Goal: Task Accomplishment & Management: Complete application form

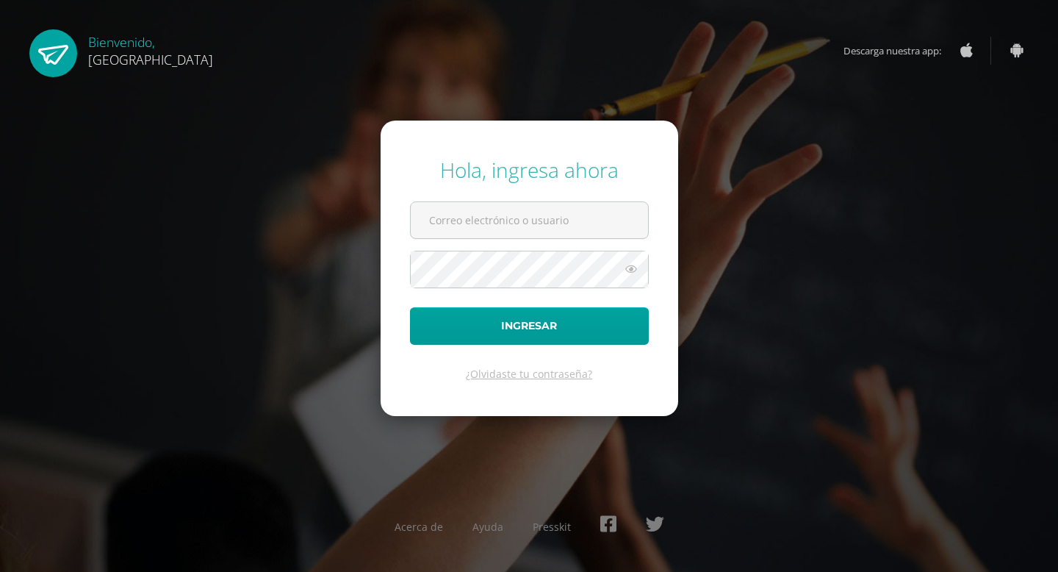
click at [492, 245] on form "Hola, ingresa ahora Ingresar ¿Olvidaste tu contraseña?" at bounding box center [530, 268] width 298 height 295
click at [494, 225] on input "text" at bounding box center [529, 220] width 237 height 36
type input "[EMAIL_ADDRESS][DOMAIN_NAME]"
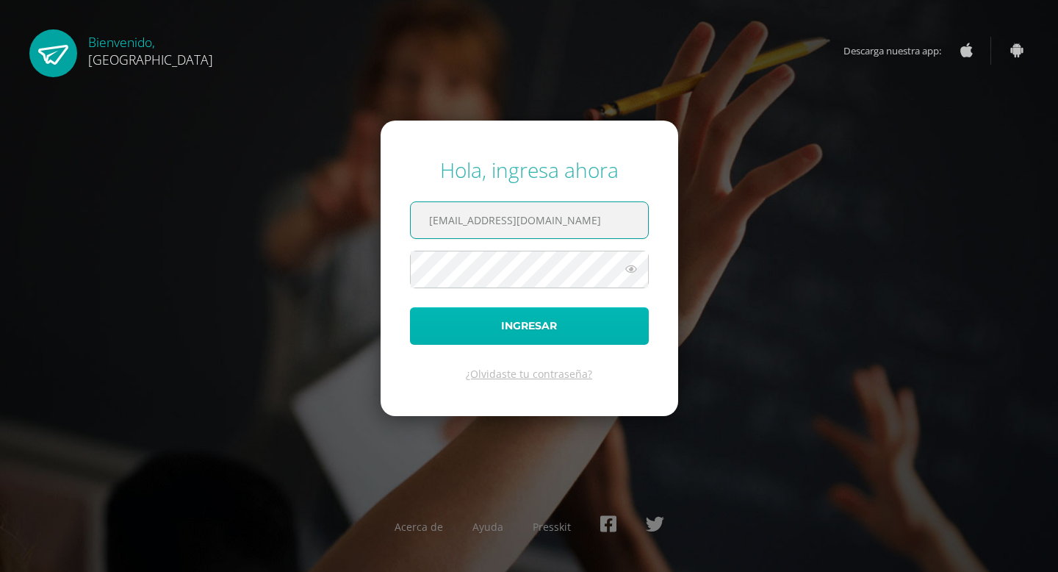
click at [520, 339] on button "Ingresar" at bounding box center [529, 325] width 239 height 37
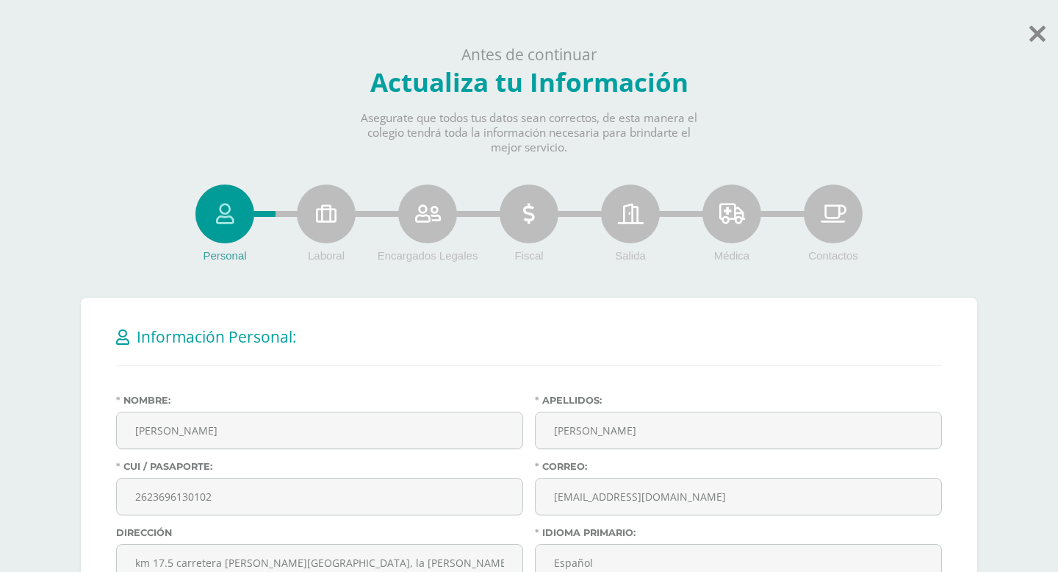
drag, startPoint x: 543, startPoint y: 340, endPoint x: 545, endPoint y: 312, distance: 28.0
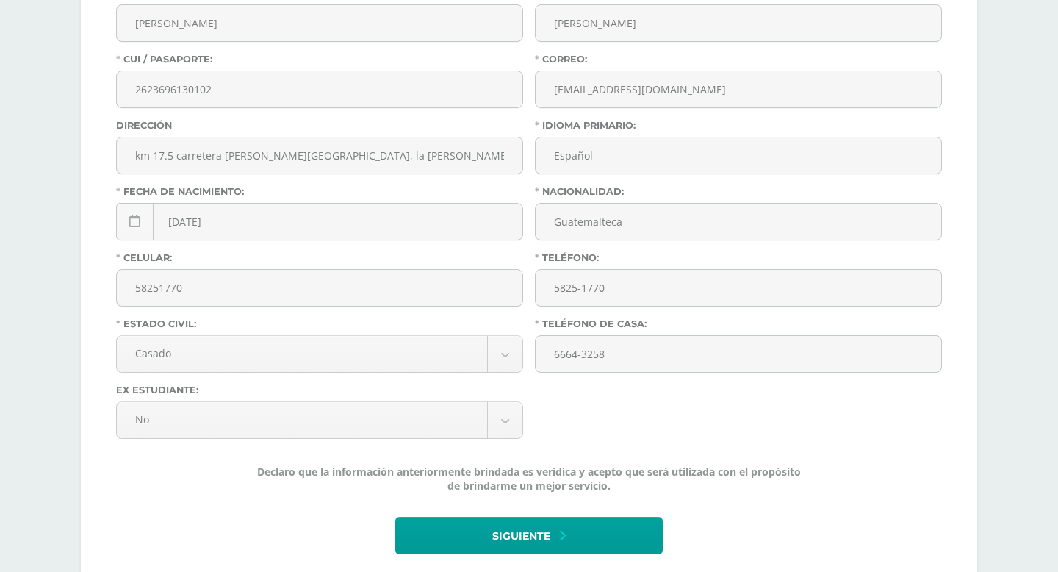
scroll to position [417, 0]
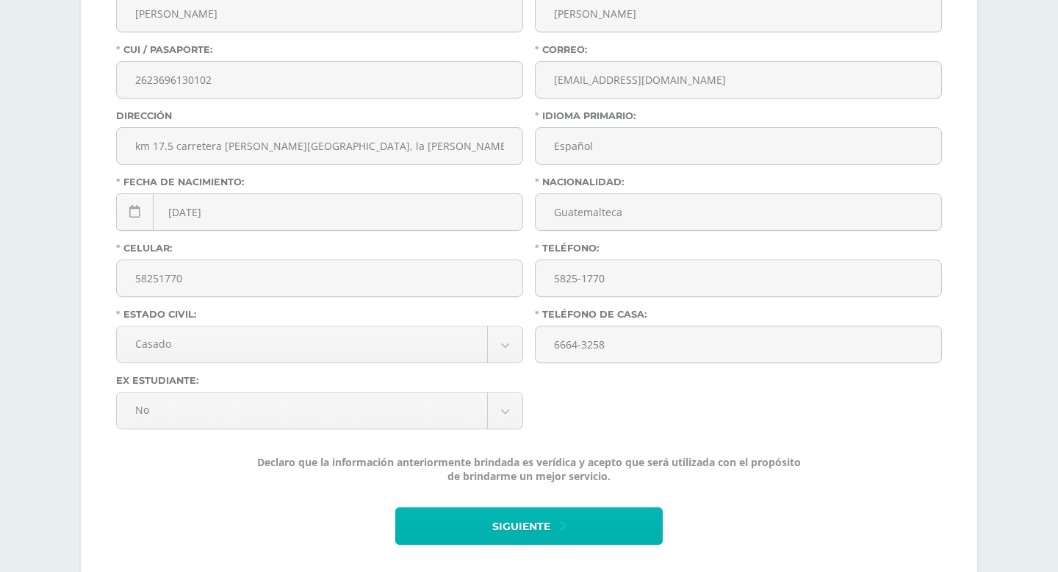
click at [521, 531] on span "Siguiente" at bounding box center [521, 527] width 58 height 36
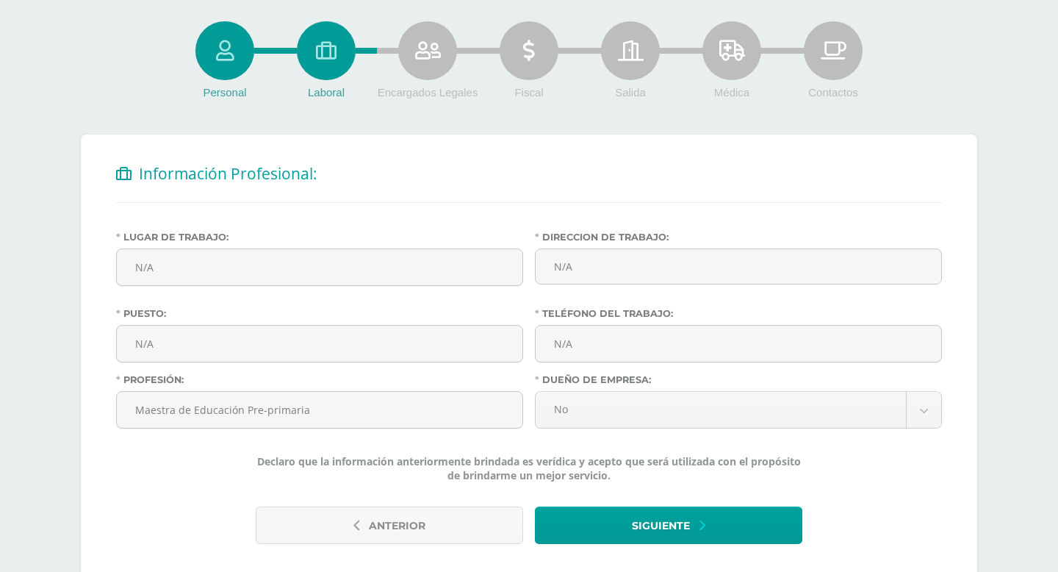
scroll to position [215, 0]
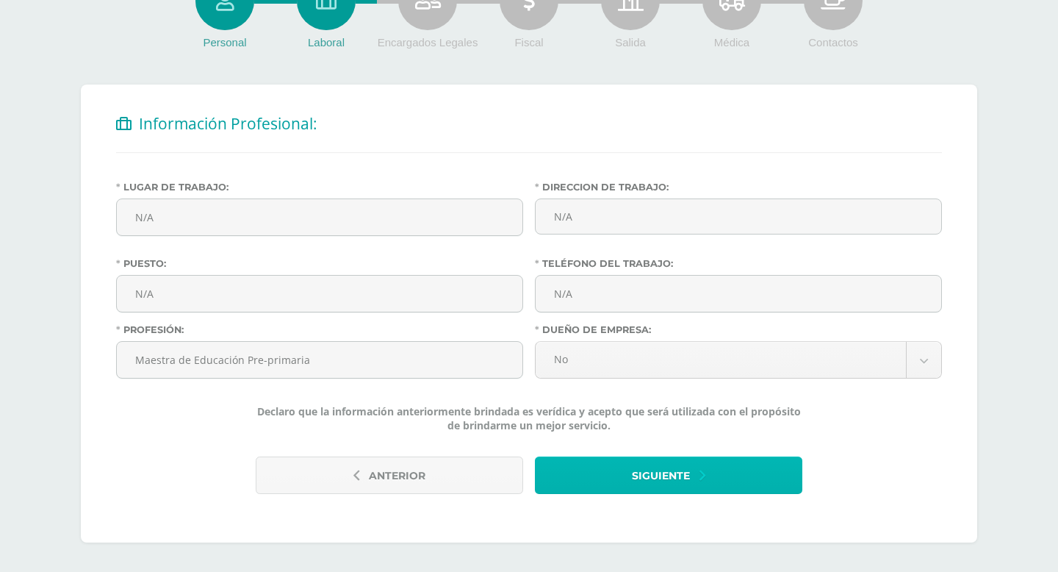
click at [650, 481] on span "Siguiente" at bounding box center [661, 476] width 58 height 36
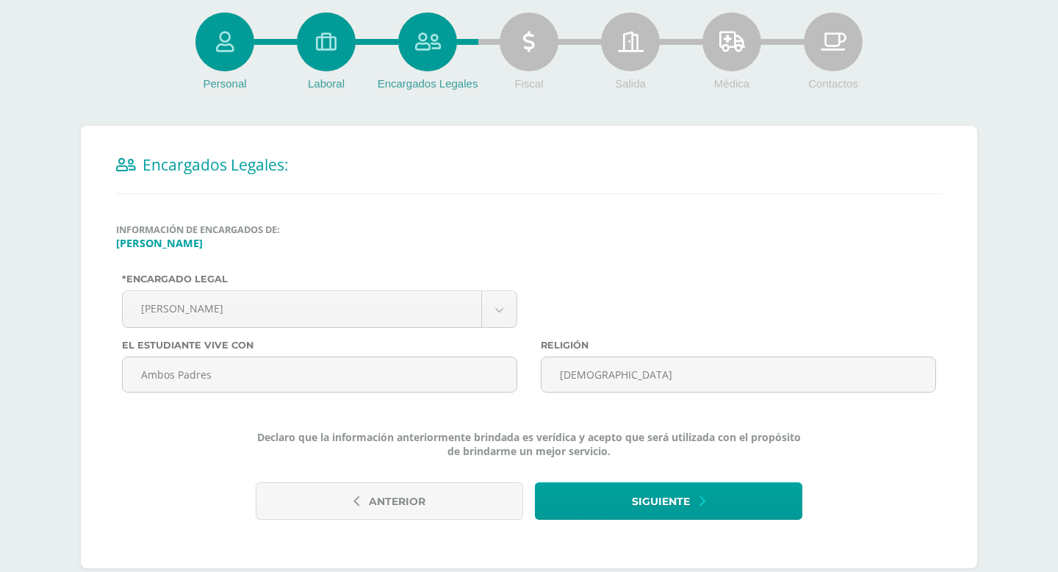
scroll to position [199, 0]
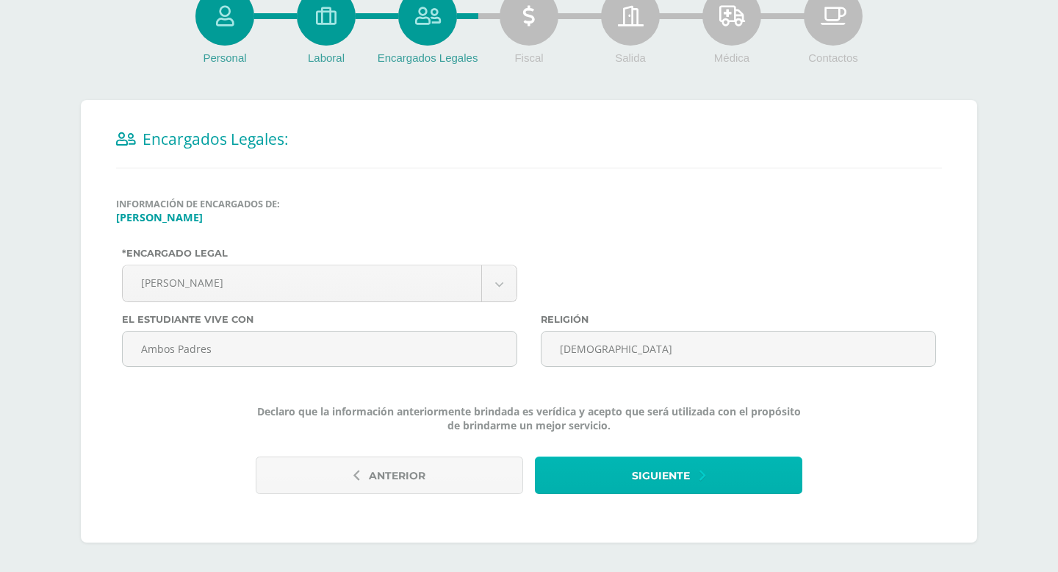
click at [689, 479] on span "Siguiente" at bounding box center [661, 476] width 58 height 36
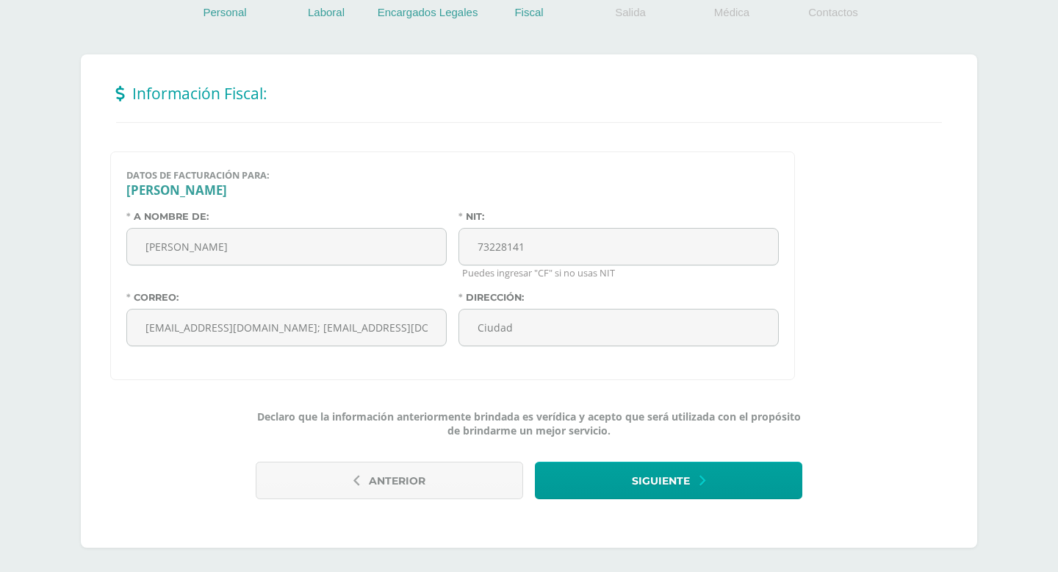
scroll to position [250, 0]
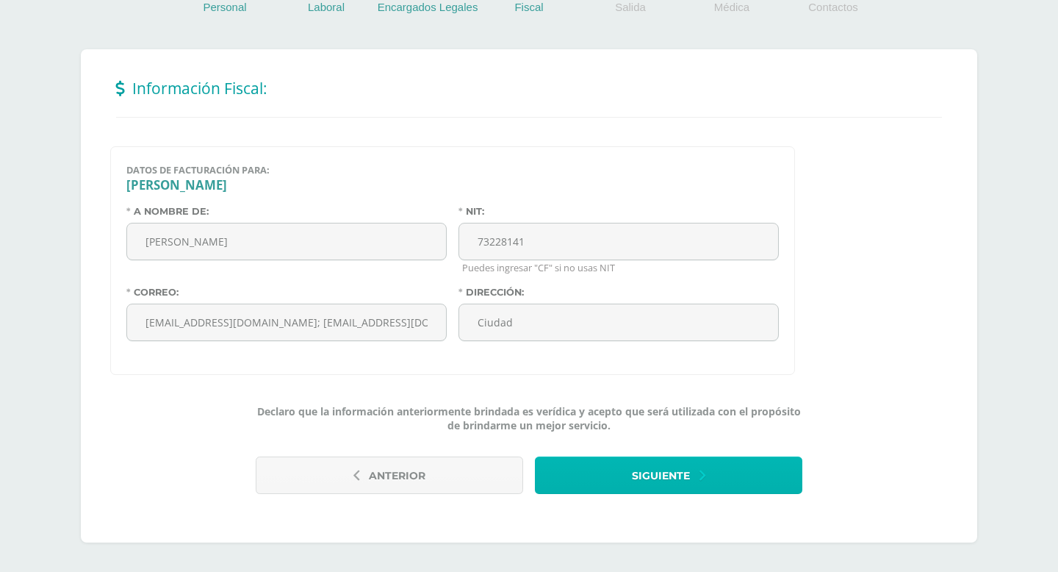
click at [666, 481] on span "Siguiente" at bounding box center [661, 476] width 58 height 36
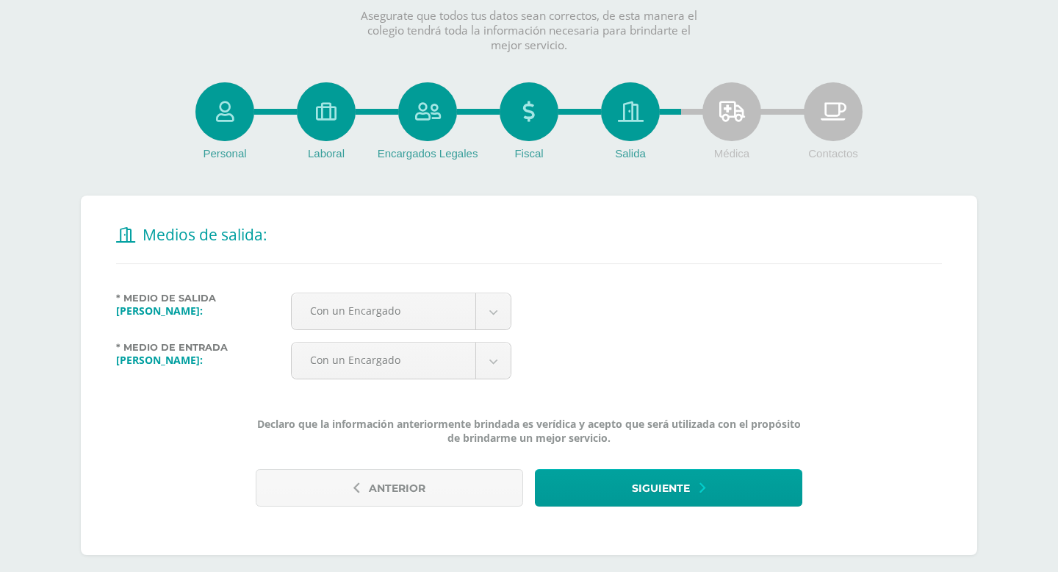
scroll to position [115, 0]
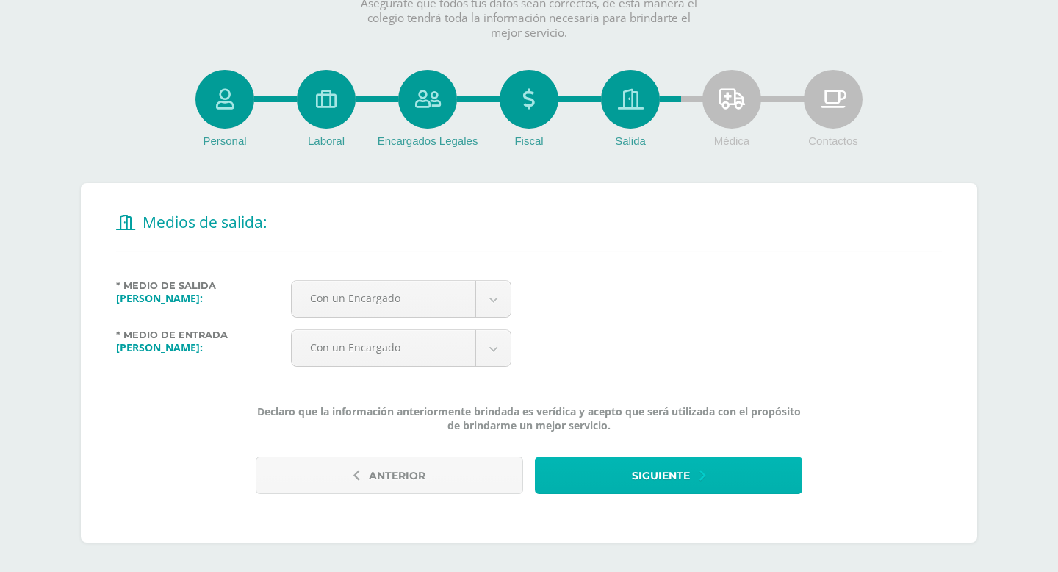
click at [653, 486] on span "Siguiente" at bounding box center [661, 476] width 58 height 36
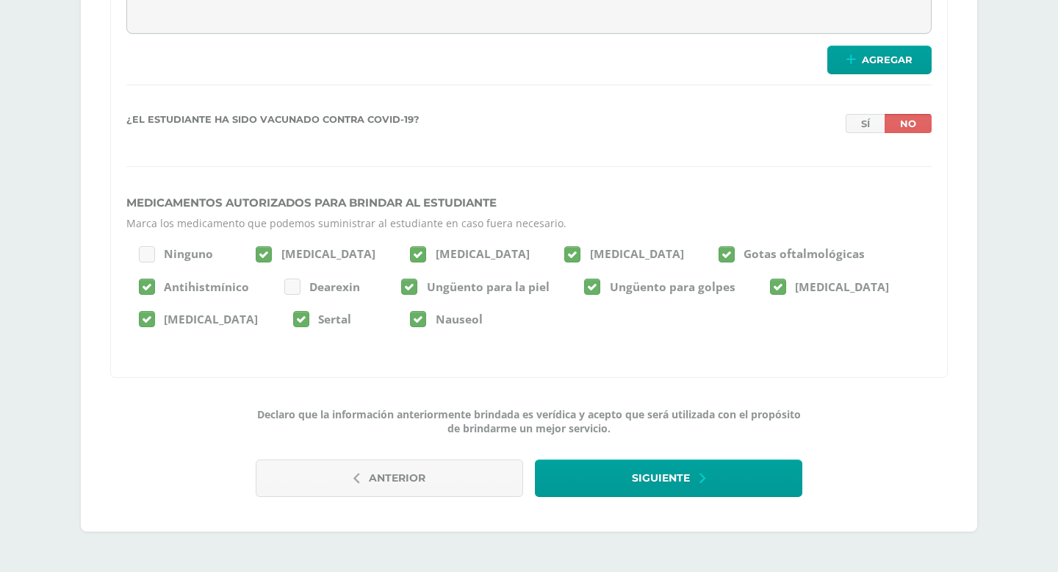
scroll to position [2115, 0]
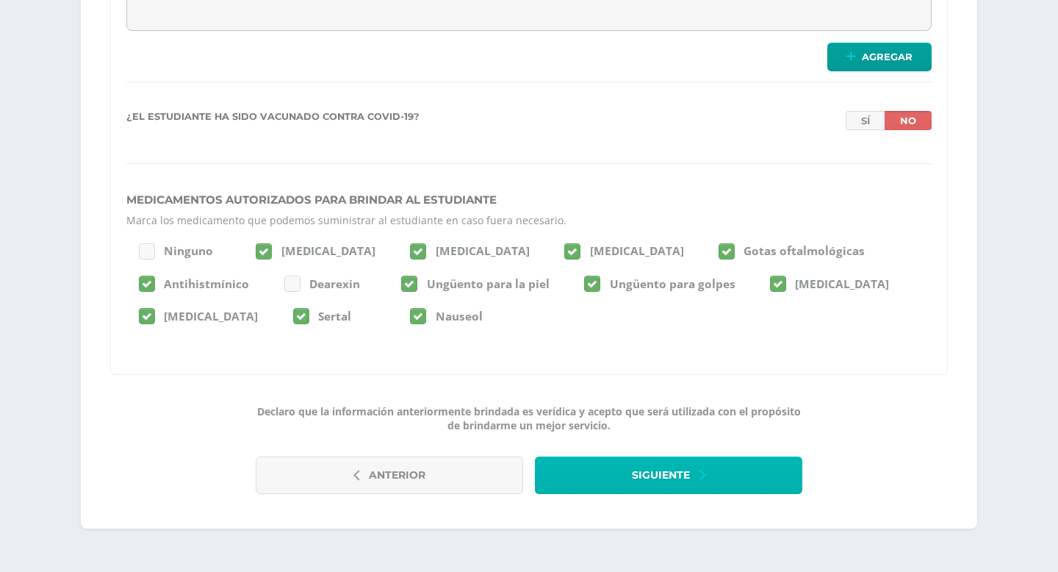
click at [681, 478] on span "Siguiente" at bounding box center [661, 475] width 58 height 36
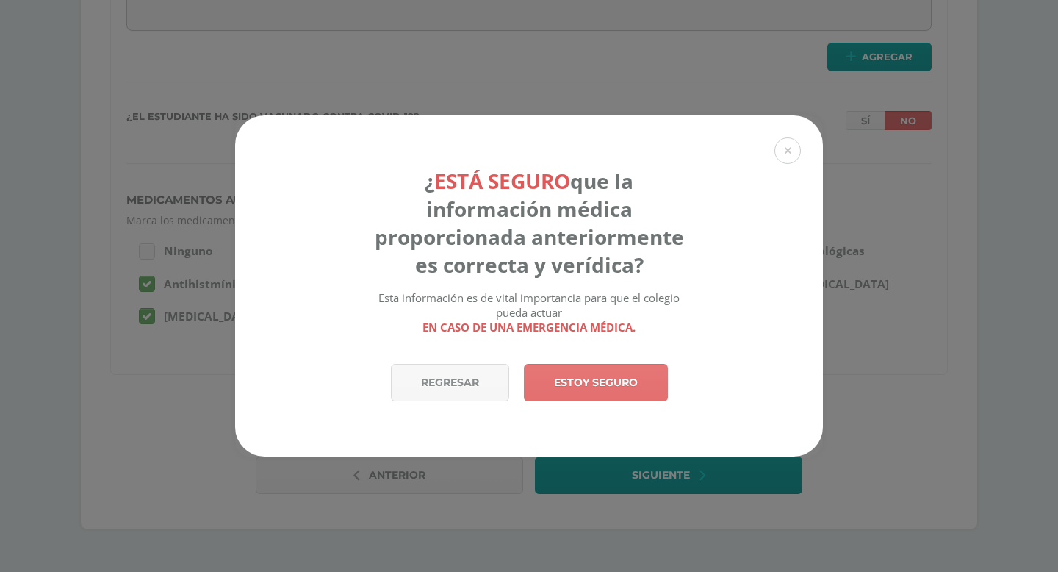
click at [606, 384] on link "Estoy seguro" at bounding box center [596, 382] width 144 height 37
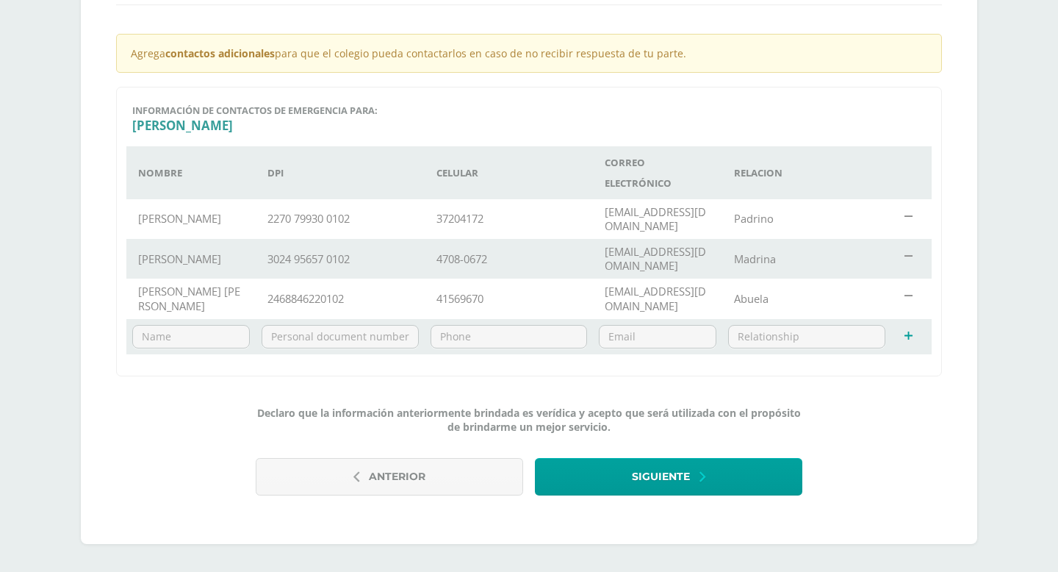
scroll to position [362, 0]
click at [468, 216] on td "37204172" at bounding box center [509, 218] width 169 height 40
click at [489, 212] on td "37204172" at bounding box center [509, 218] width 169 height 40
click at [764, 222] on td "Padrino" at bounding box center [806, 218] width 169 height 40
click at [911, 215] on icon at bounding box center [909, 216] width 8 height 11
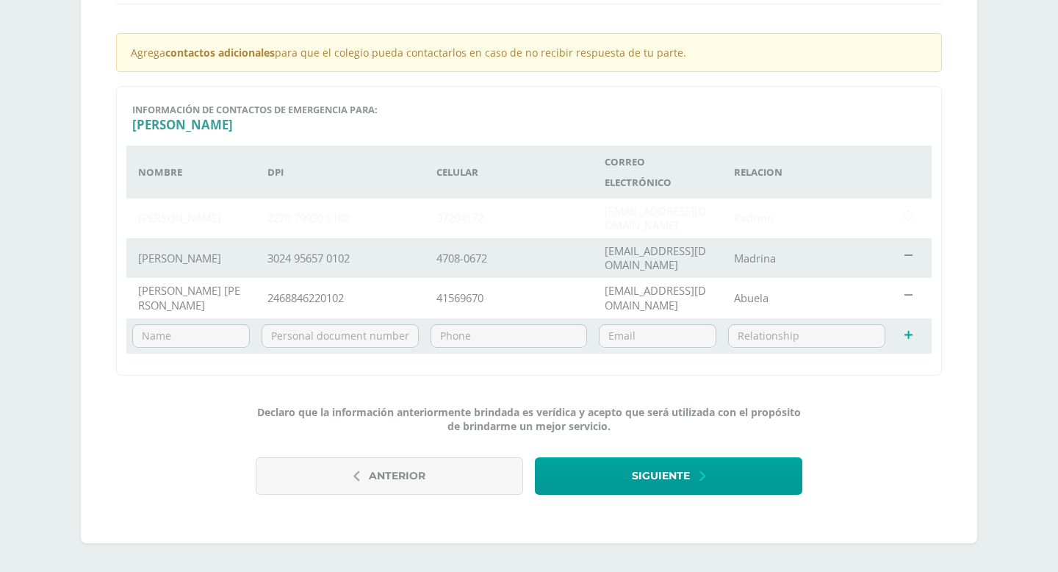
scroll to position [323, 0]
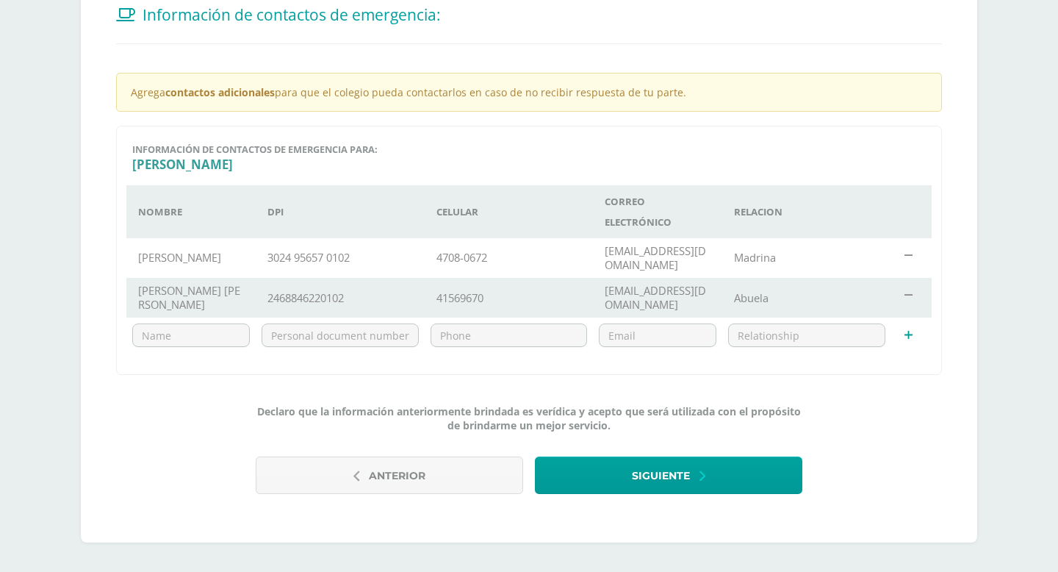
click at [912, 334] on icon at bounding box center [909, 335] width 8 height 11
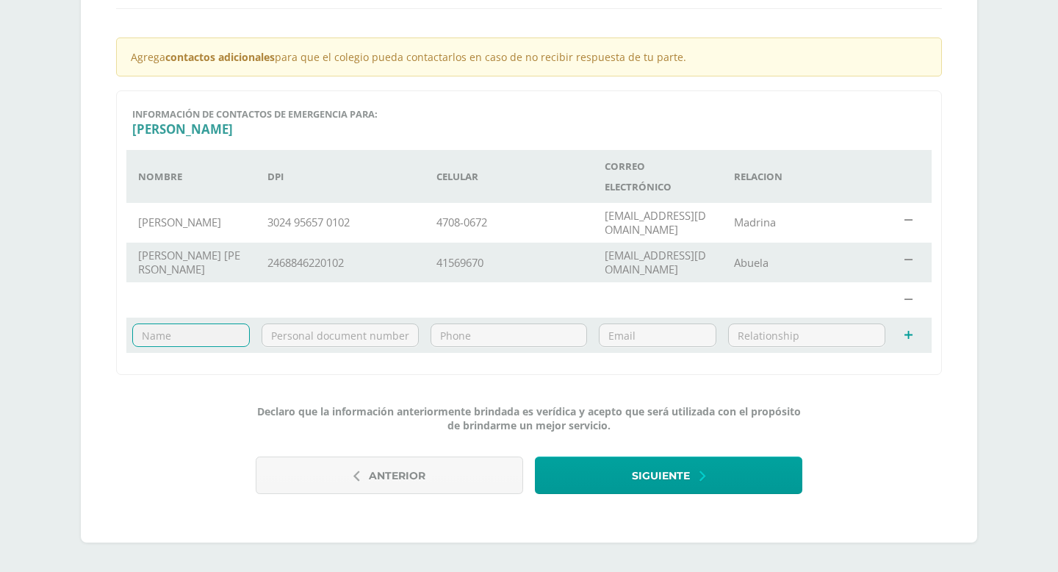
click at [154, 338] on input "text" at bounding box center [191, 335] width 116 height 22
type input "Armando Ramirez"
click at [295, 340] on input "text" at bounding box center [340, 335] width 156 height 22
click at [547, 334] on input "text" at bounding box center [509, 335] width 156 height 22
type input "3996-2479"
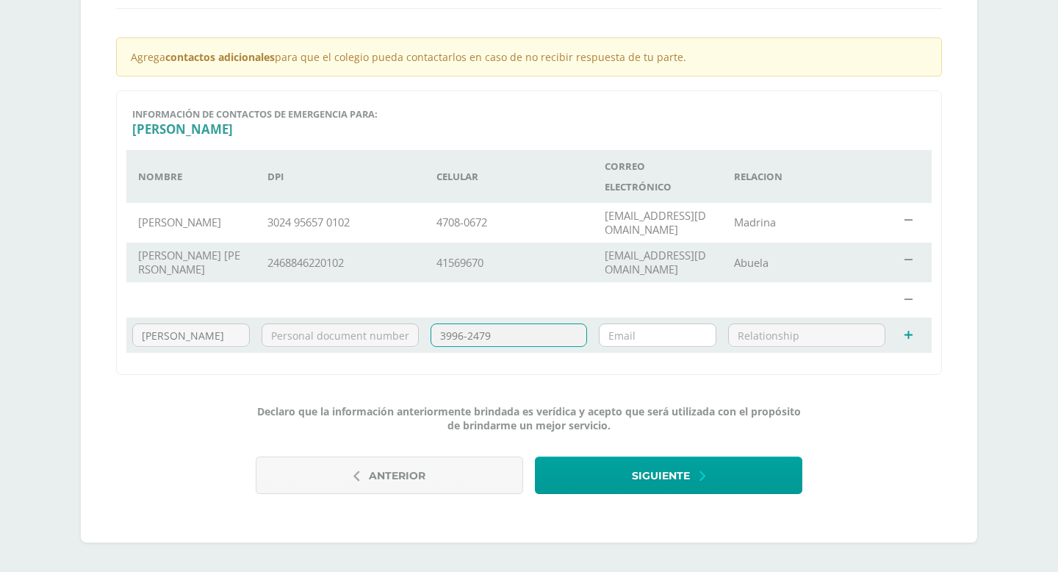
click at [637, 335] on input "email" at bounding box center [658, 335] width 116 height 22
type input "ramirezarmando1992@gmail.com"
click at [308, 334] on input "text" at bounding box center [340, 335] width 156 height 22
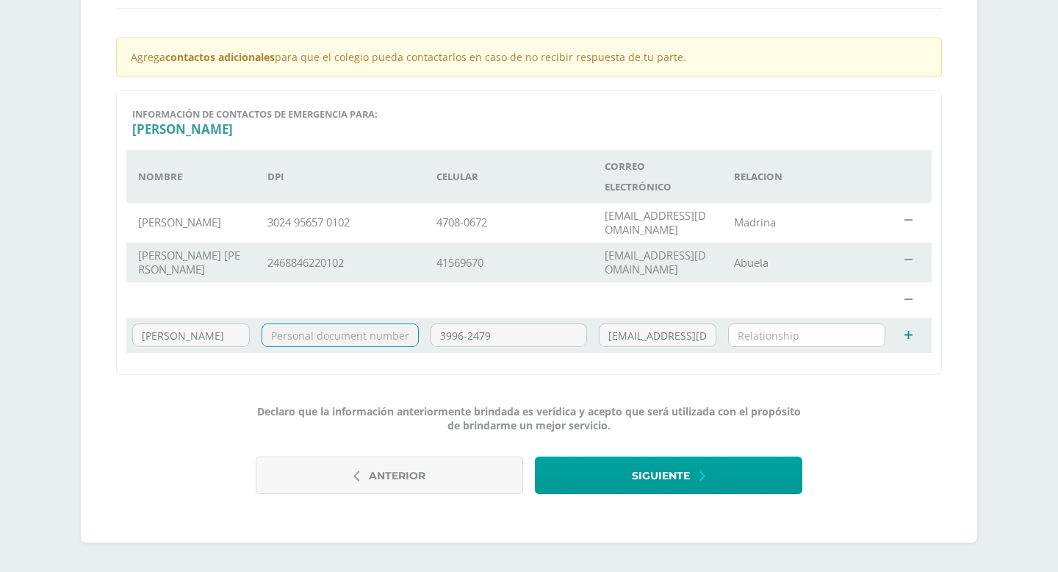
click at [803, 332] on input "text" at bounding box center [807, 335] width 156 height 22
type input "Padrino"
click at [668, 337] on input "ramirezarmando1992@gmail.com" at bounding box center [658, 335] width 116 height 22
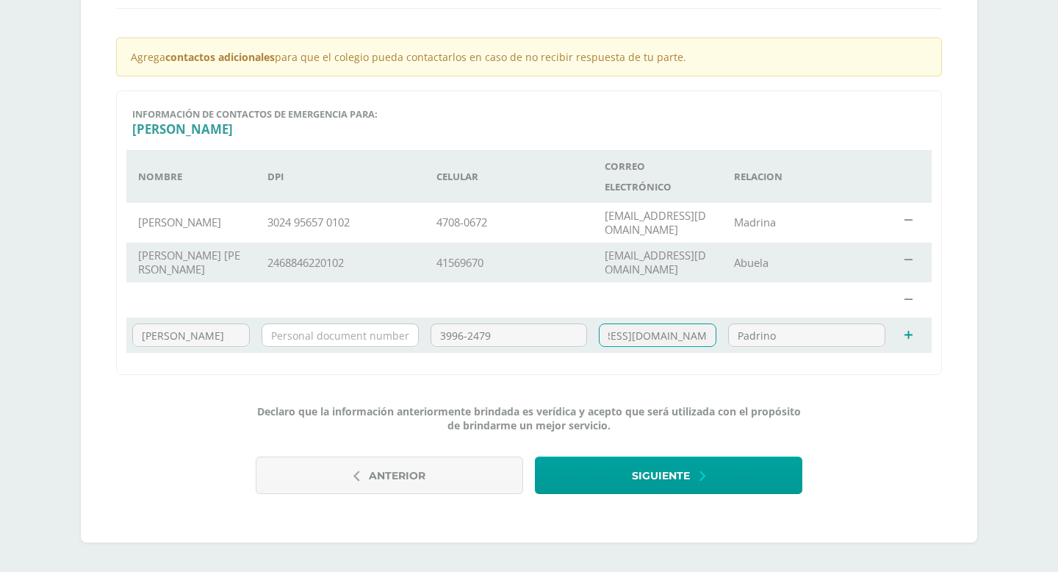
click at [279, 334] on input "text" at bounding box center [340, 335] width 156 height 22
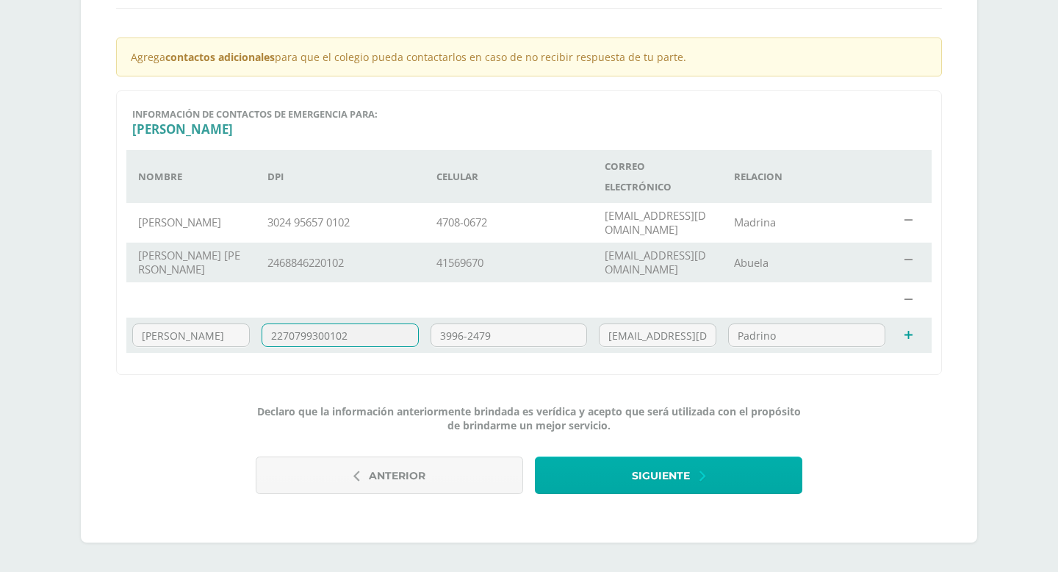
type input "2270799300102"
click at [732, 460] on button "Siguiente" at bounding box center [669, 474] width 268 height 37
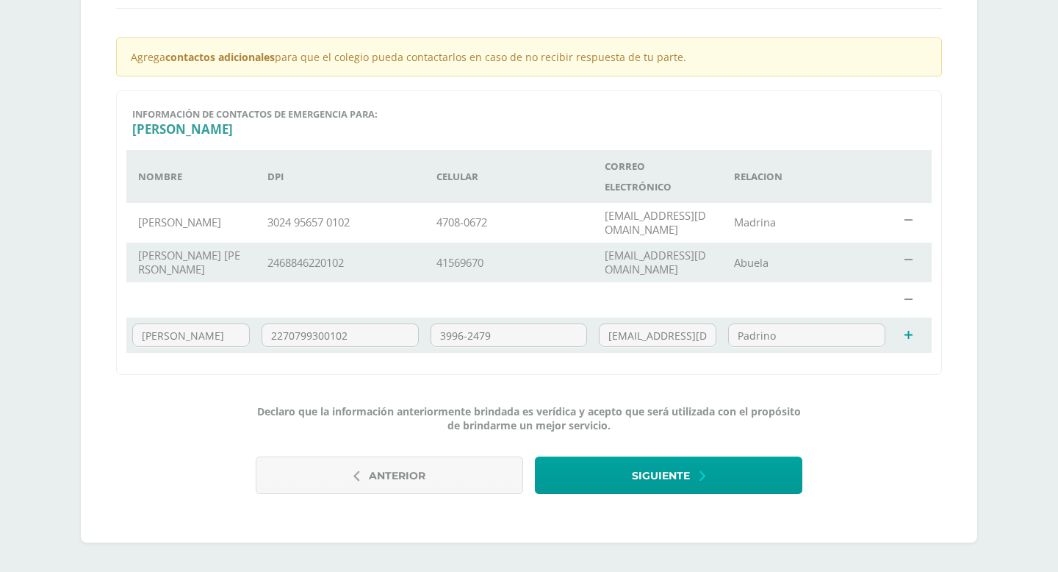
click at [910, 335] on icon at bounding box center [908, 335] width 13 height 13
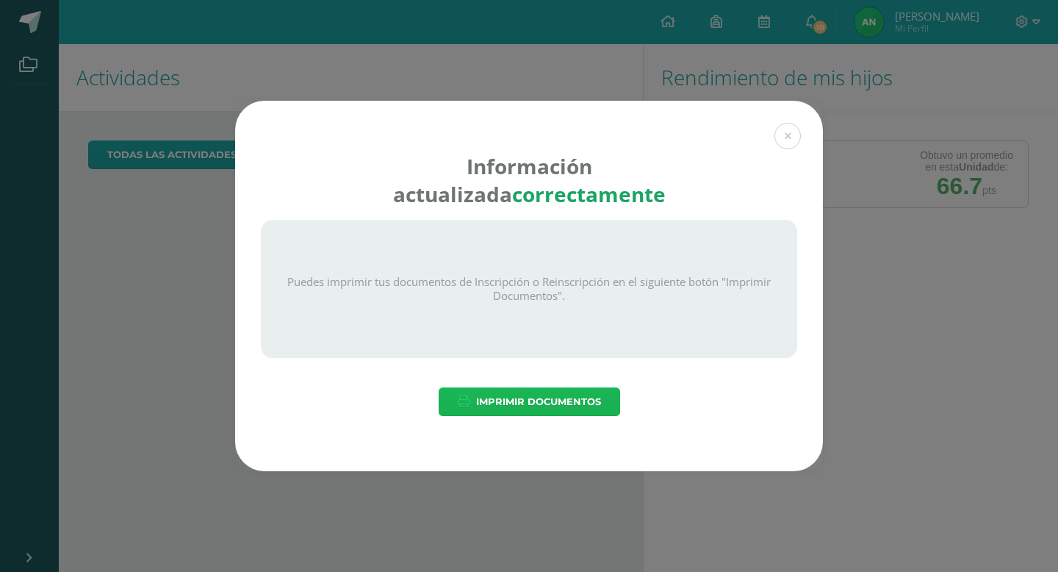
click at [573, 403] on span "Imprimir Documentos" at bounding box center [538, 401] width 125 height 27
